Goal: Information Seeking & Learning: Learn about a topic

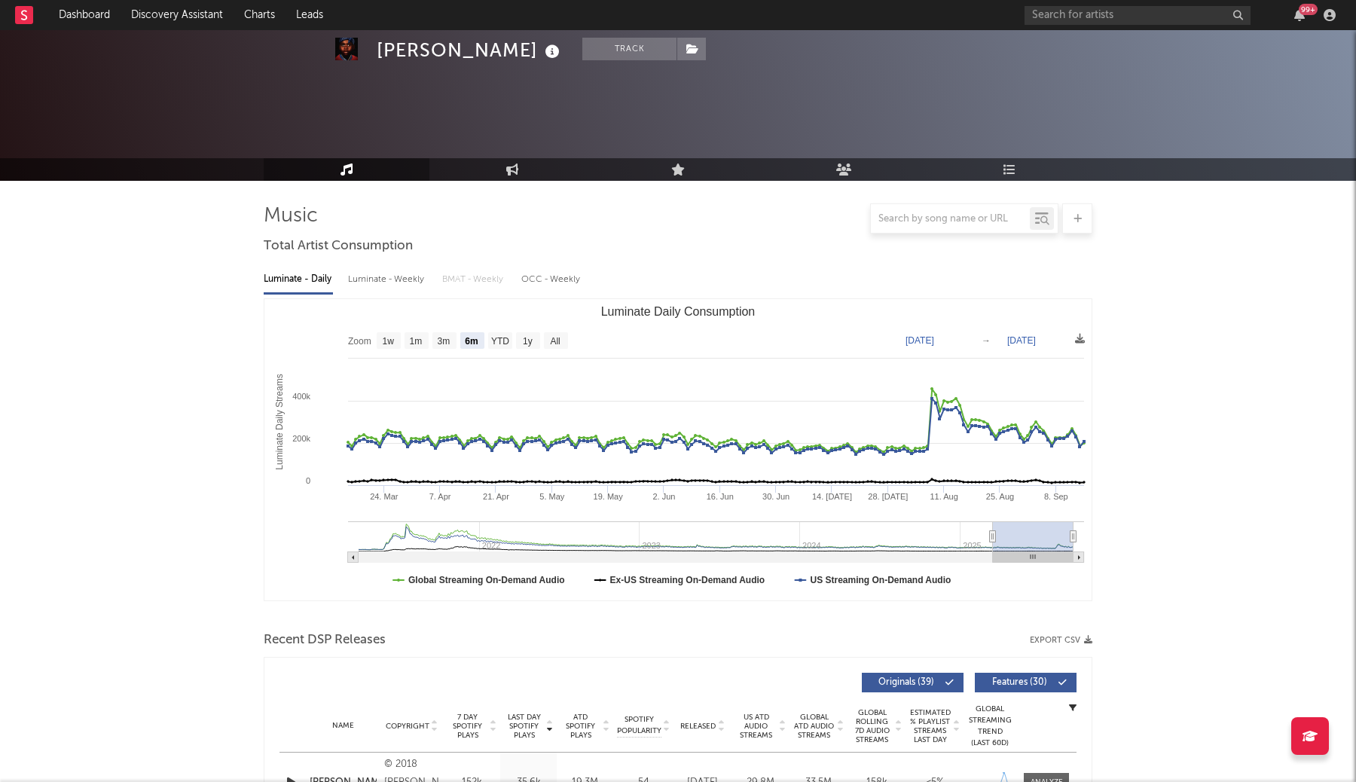
select select "6m"
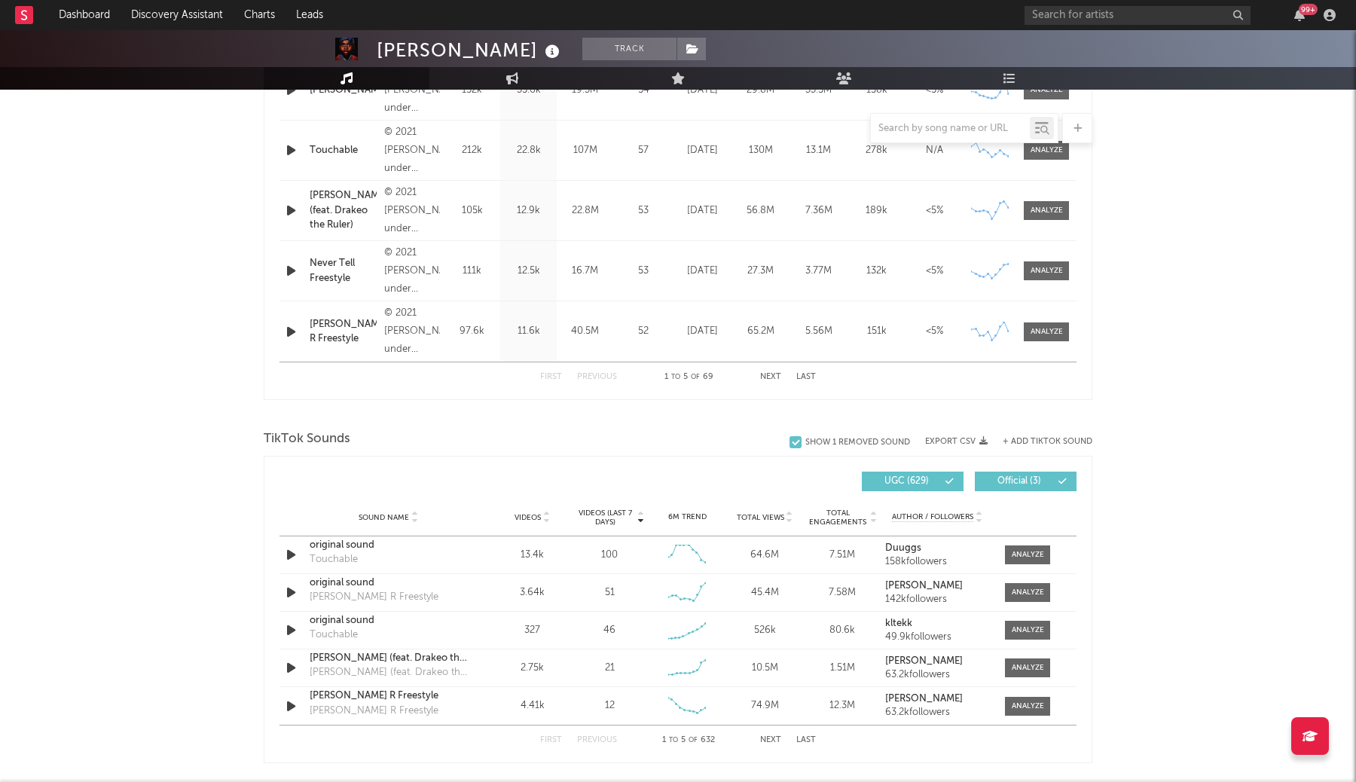
click at [775, 375] on button "Next" at bounding box center [770, 377] width 21 height 8
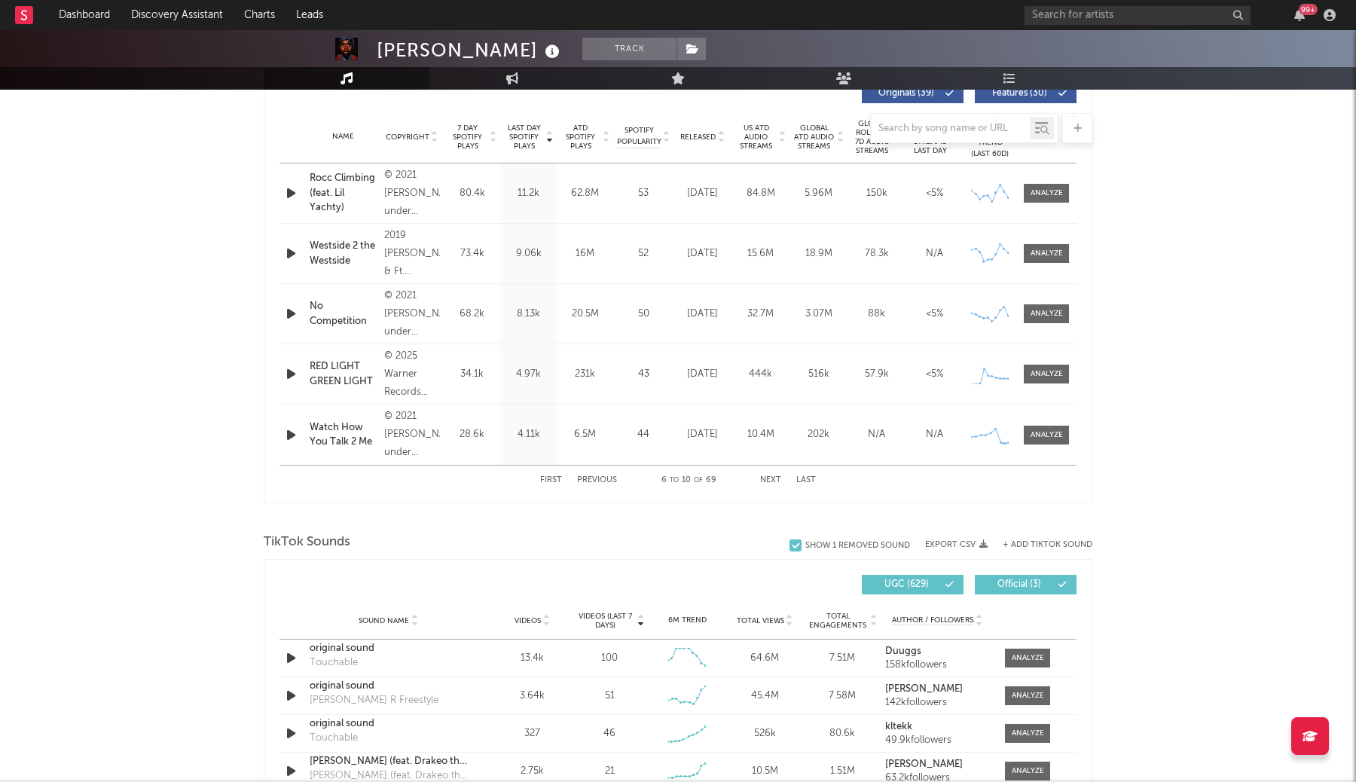
scroll to position [582, 0]
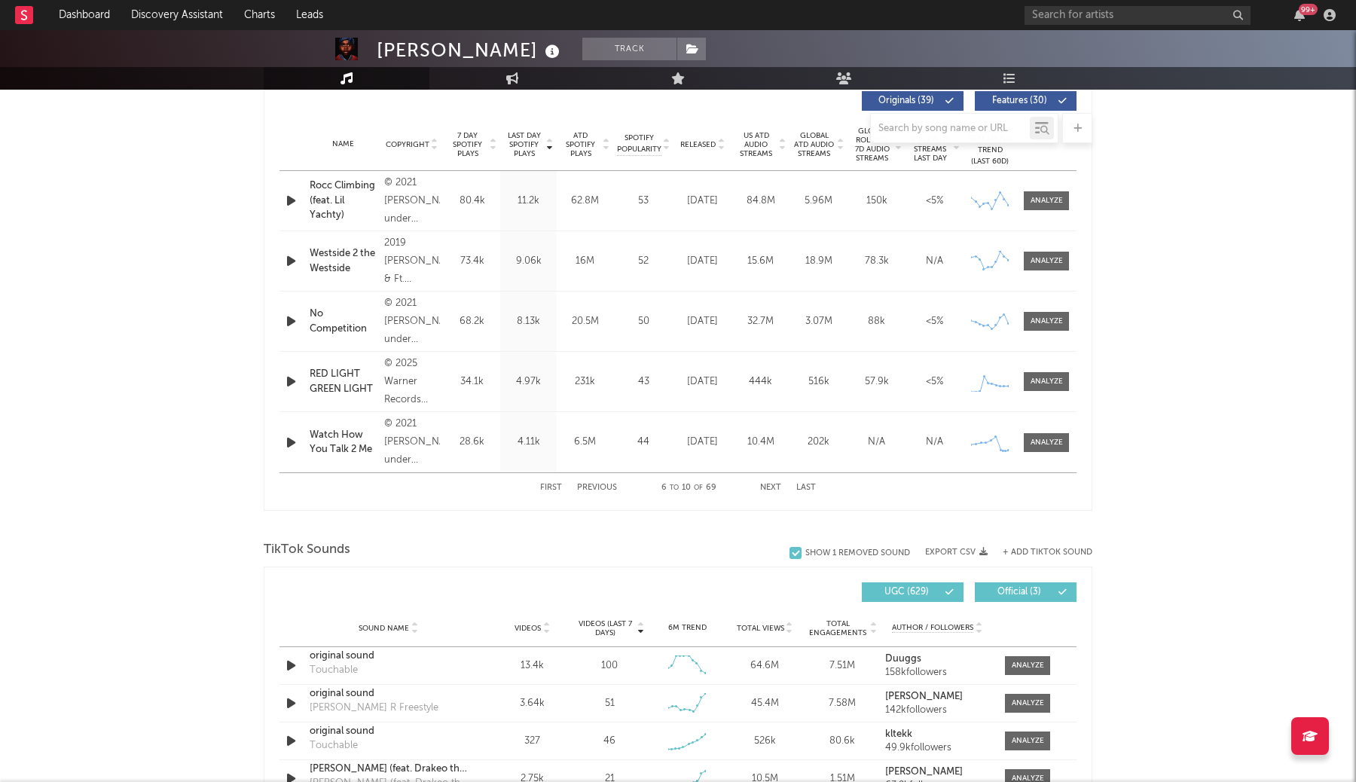
click at [773, 486] on button "Next" at bounding box center [770, 488] width 21 height 8
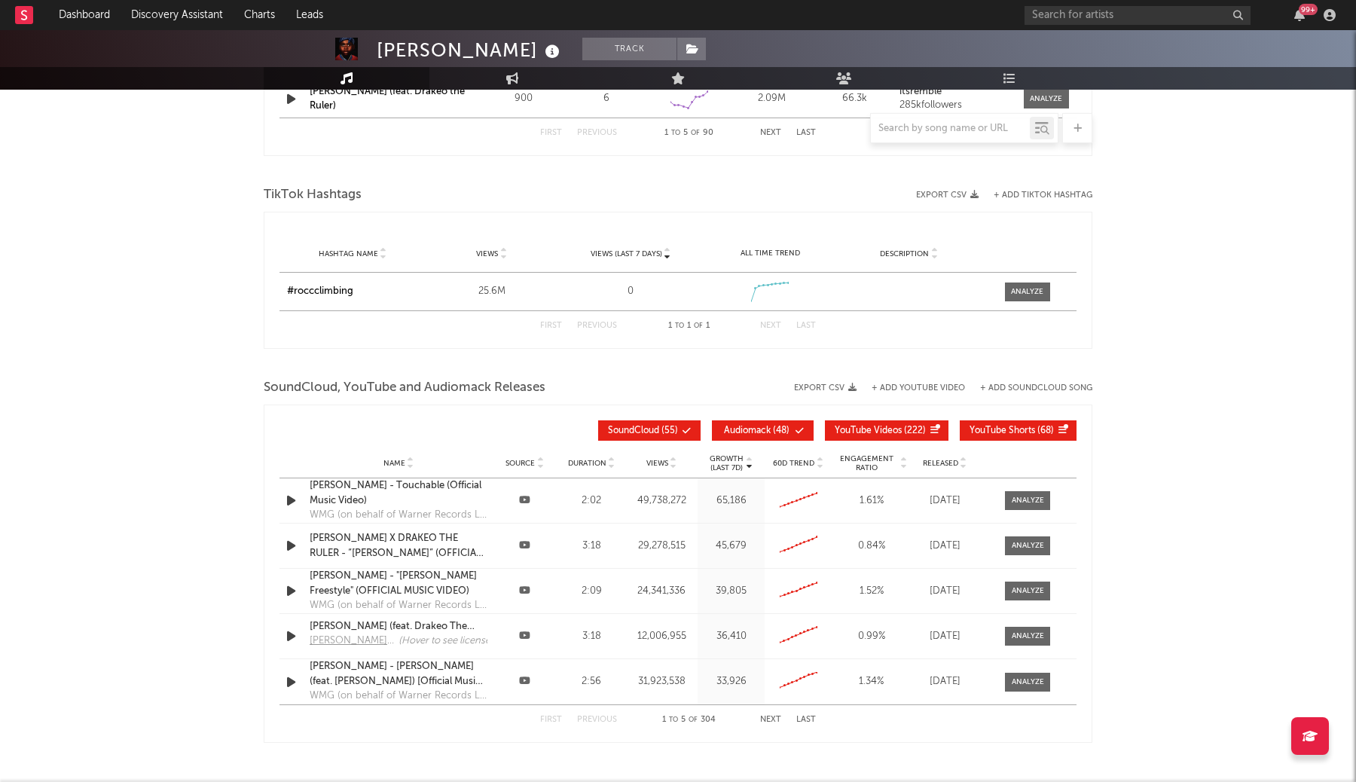
scroll to position [1717, 0]
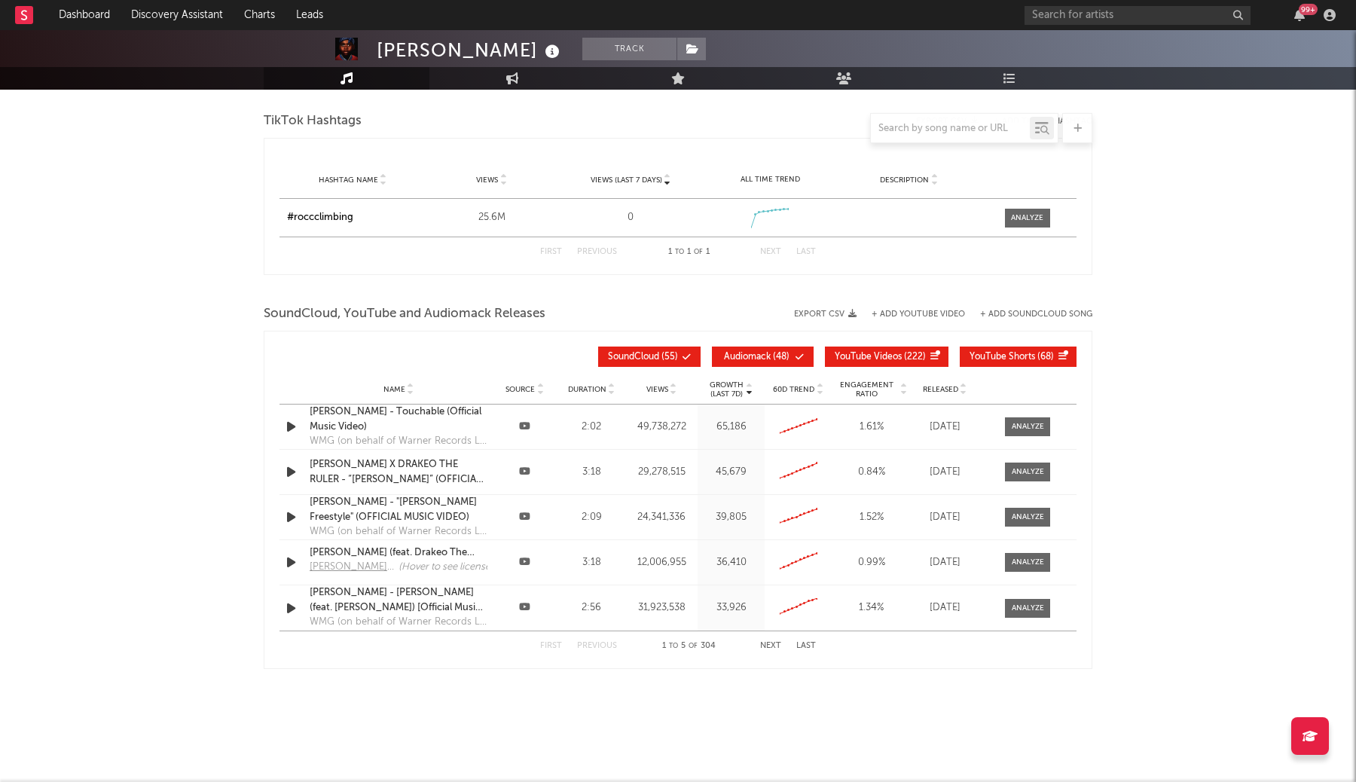
click at [774, 642] on button "Next" at bounding box center [770, 646] width 21 height 8
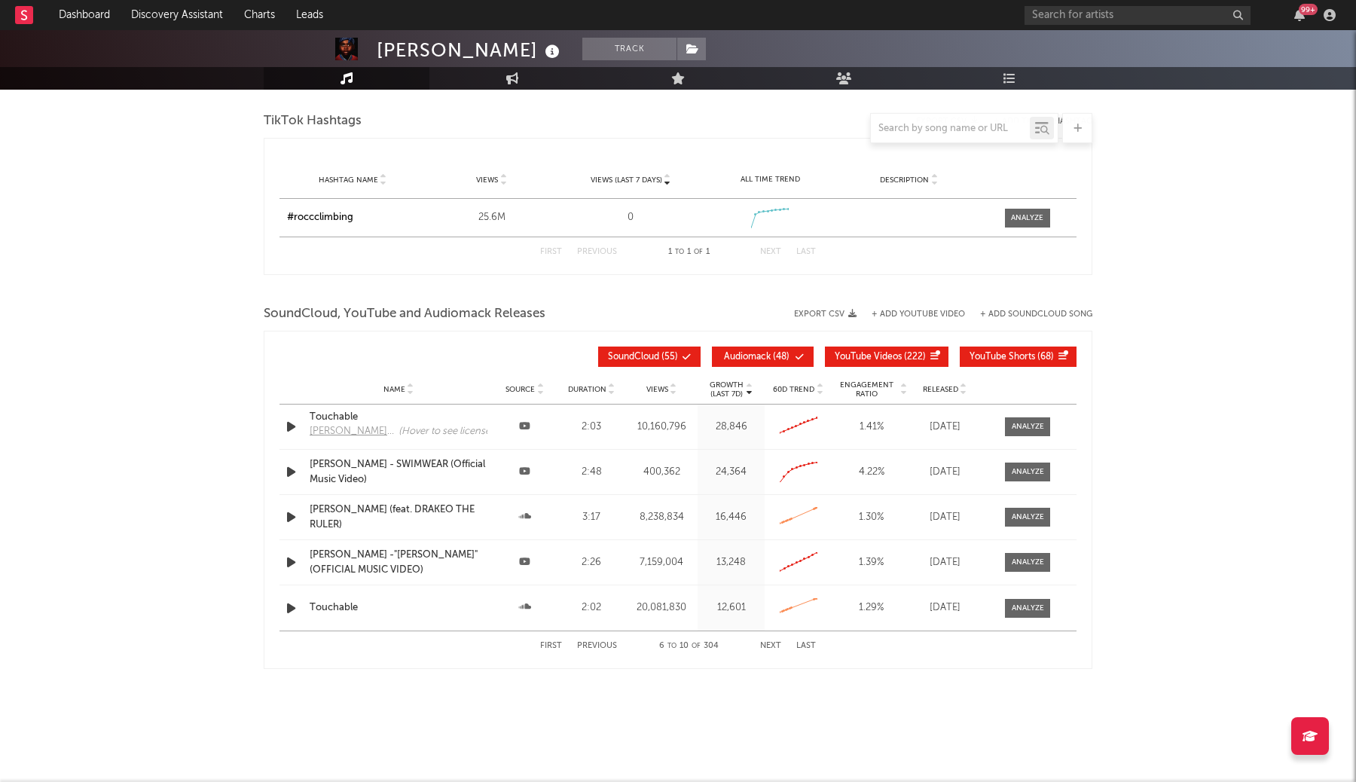
click at [774, 642] on button "Next" at bounding box center [770, 646] width 21 height 8
